Goal: Task Accomplishment & Management: Manage account settings

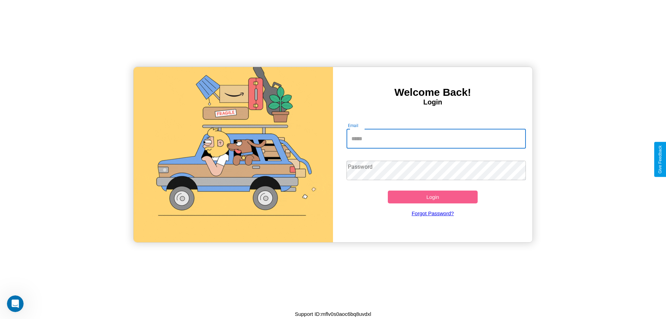
click at [436, 138] on input "Email" at bounding box center [437, 138] width 180 height 19
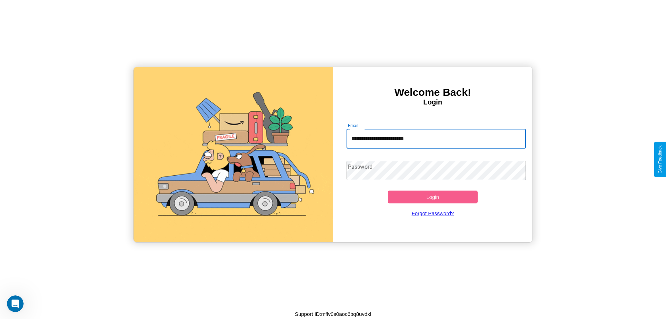
type input "**********"
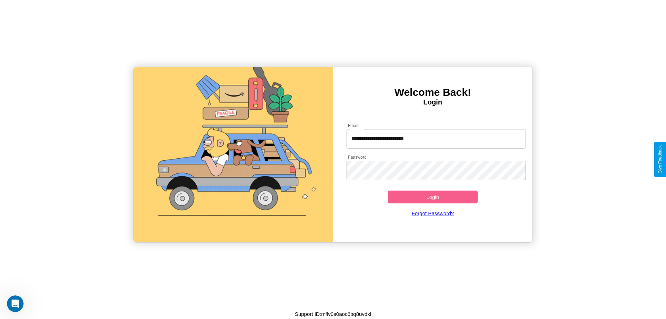
click at [433, 197] on button "Login" at bounding box center [433, 197] width 90 height 13
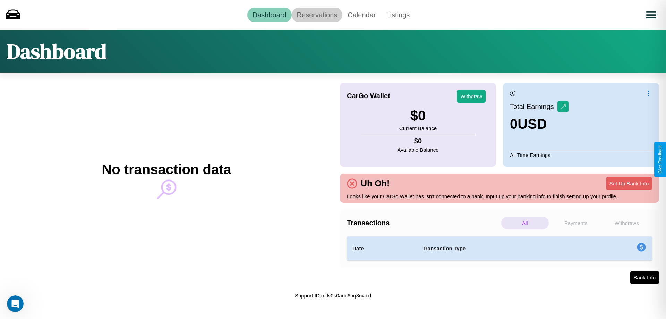
click at [317, 15] on link "Reservations" at bounding box center [317, 15] width 51 height 15
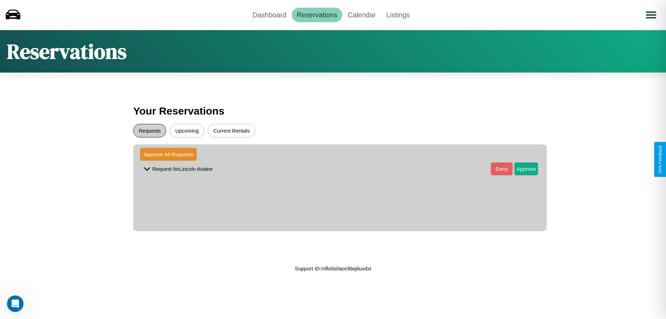
click at [150, 131] on button "Requests" at bounding box center [149, 131] width 33 height 14
click at [521, 169] on button "Approve" at bounding box center [527, 168] width 24 height 13
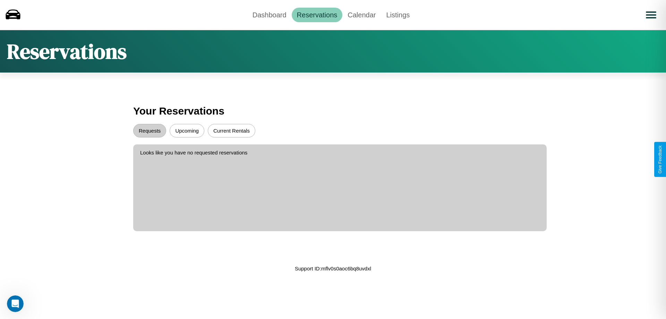
click at [187, 131] on button "Upcoming" at bounding box center [187, 131] width 35 height 14
